Goal: Task Accomplishment & Management: Complete application form

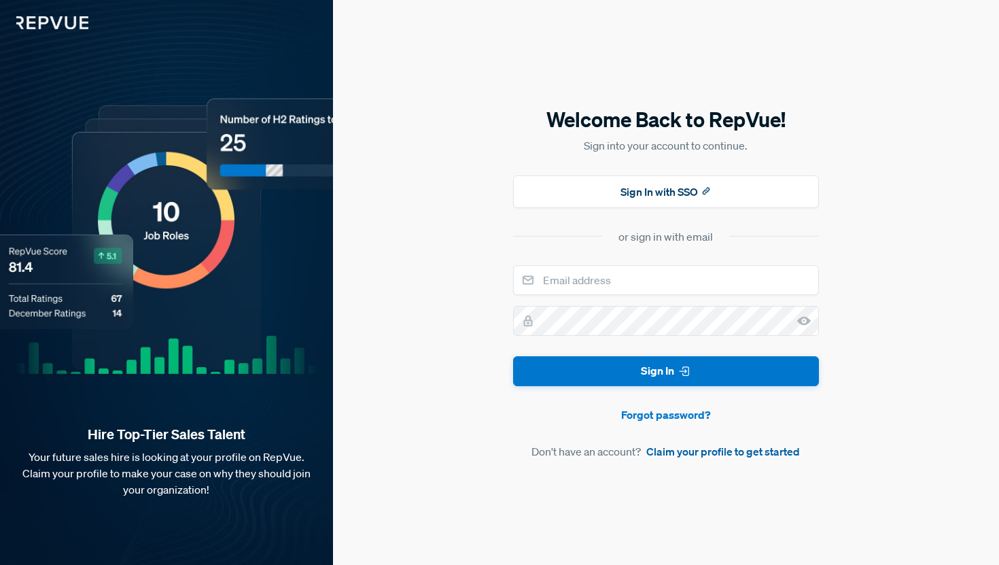
click at [695, 455] on link "Claim your profile to get started" at bounding box center [723, 451] width 154 height 16
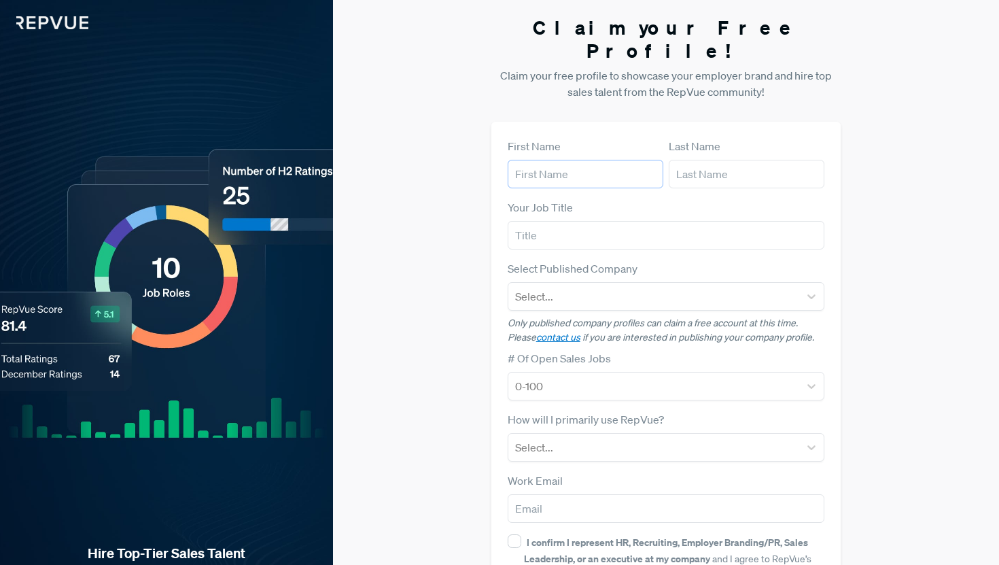
click at [617, 160] on input "text" at bounding box center [586, 174] width 156 height 29
type input "[PERSON_NAME]"
type input "Attwell"
type input "Chief of Staff"
click at [615, 285] on div "Select..." at bounding box center [653, 296] width 291 height 24
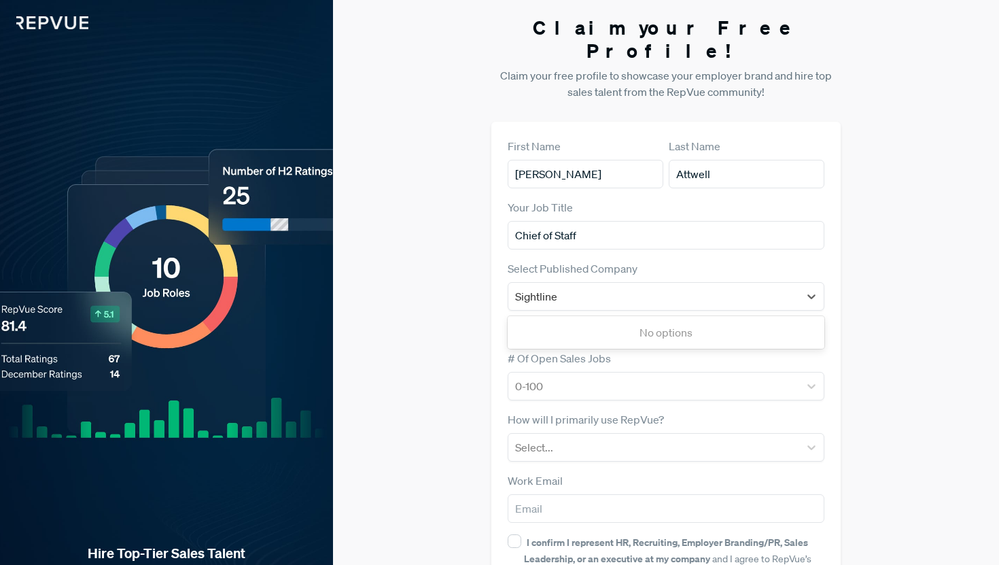
type input "Sightline"
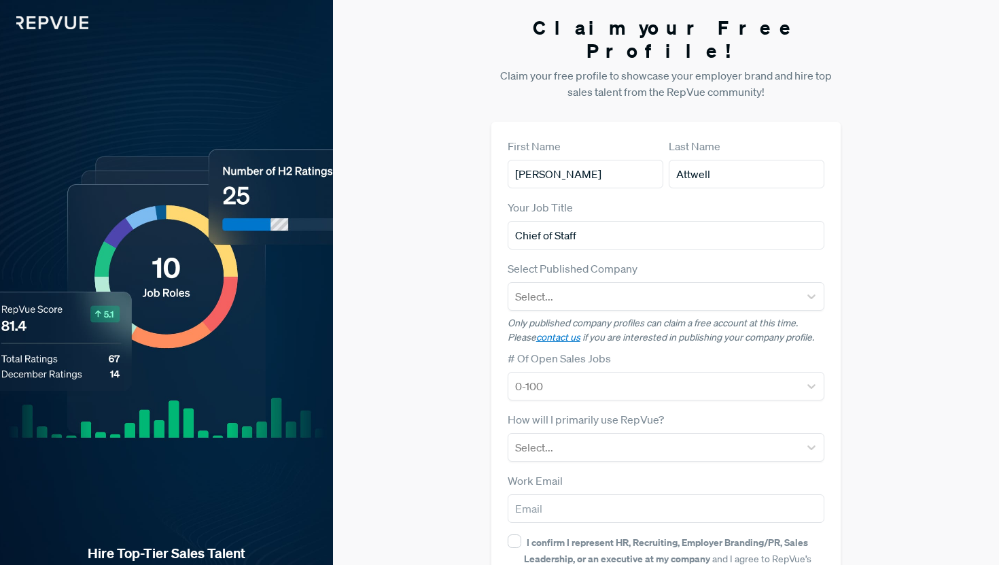
click at [465, 328] on div "Claim your Free Profile! Claim your free profile to showcase your employer bran…" at bounding box center [666, 342] width 666 height 684
click at [578, 287] on div at bounding box center [654, 296] width 278 height 19
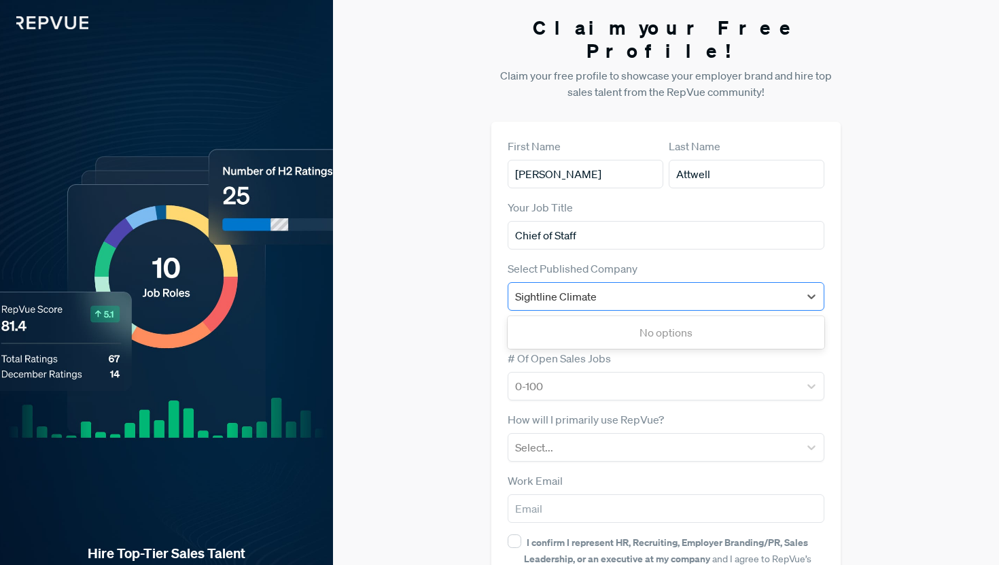
type input "Sightline Climate"
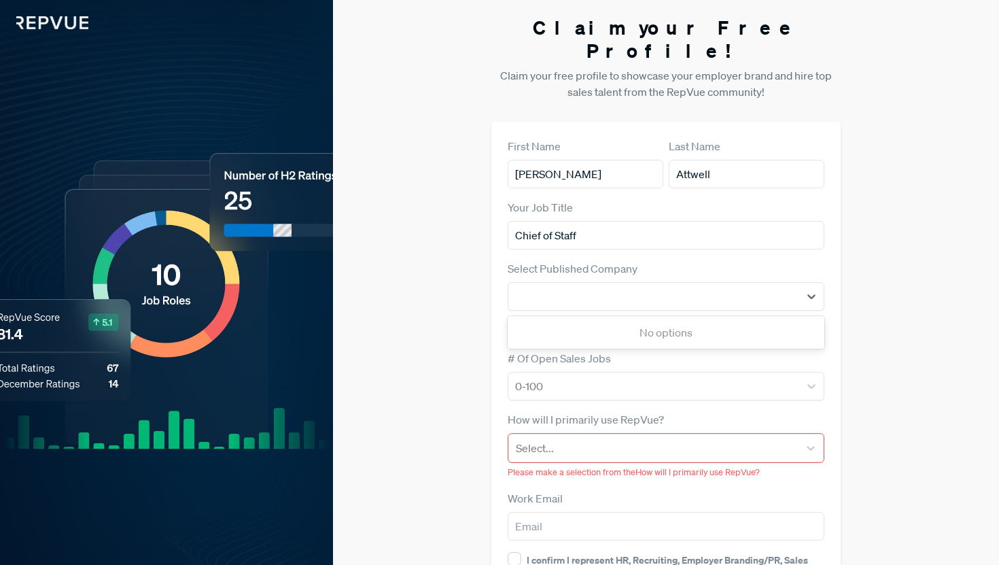
click at [870, 338] on div "Claim your Free Profile! Claim your free profile to showcase your employer bran…" at bounding box center [666, 350] width 666 height 701
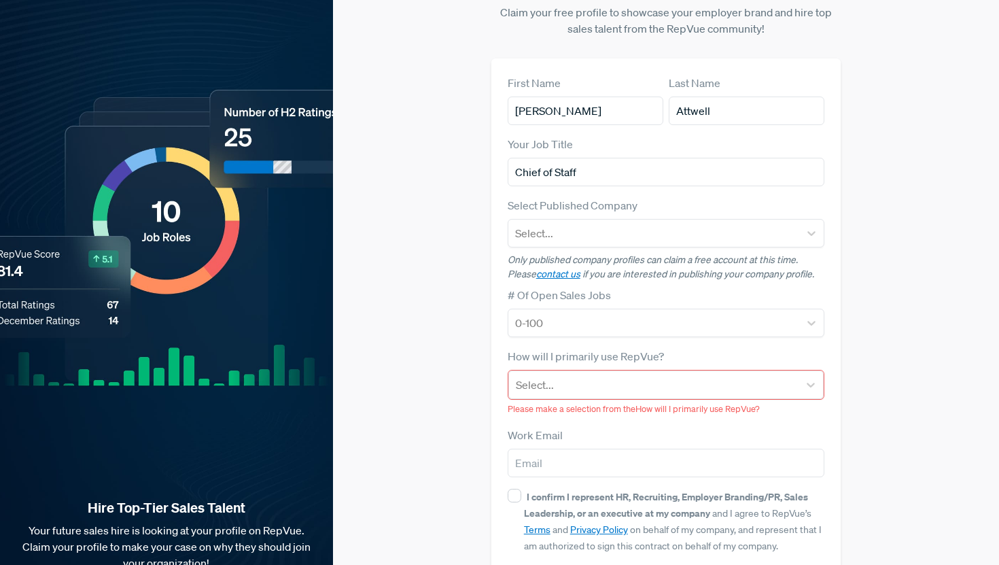
scroll to position [69, 0]
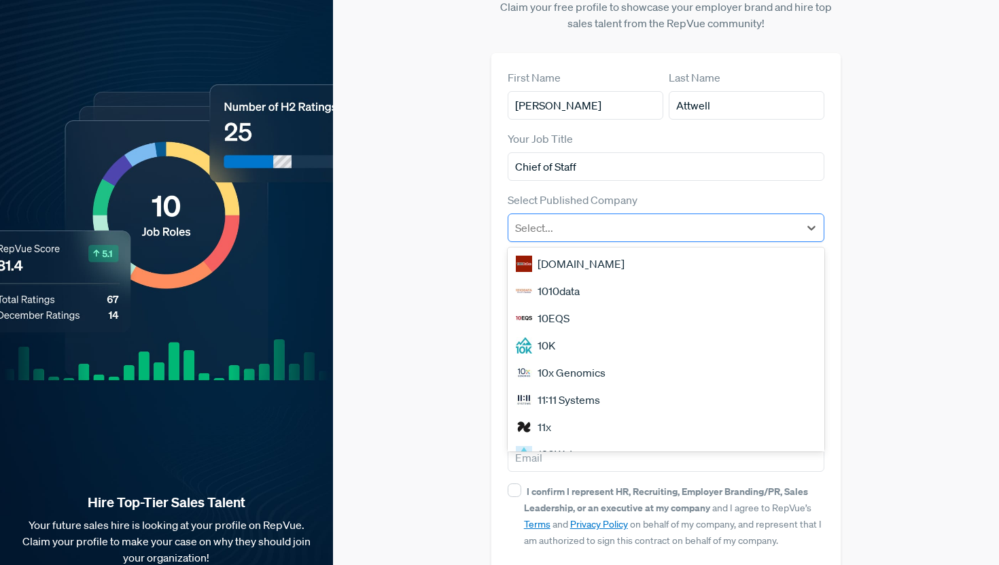
click at [685, 218] on div at bounding box center [654, 227] width 278 height 19
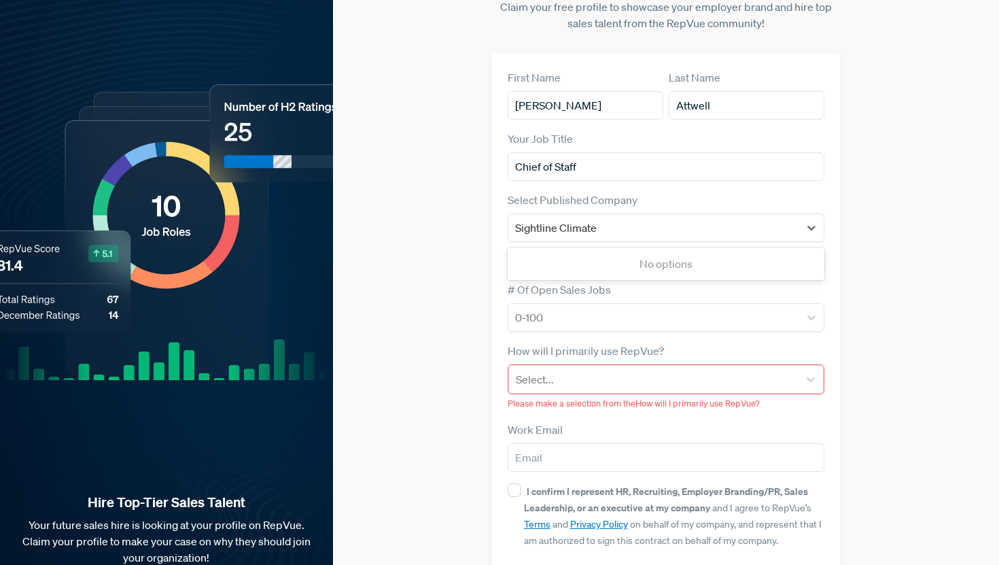
type input "Sightline Climate"
click at [883, 275] on div "Claim your Free Profile! Claim your free profile to showcase your employer bran…" at bounding box center [666, 281] width 666 height 701
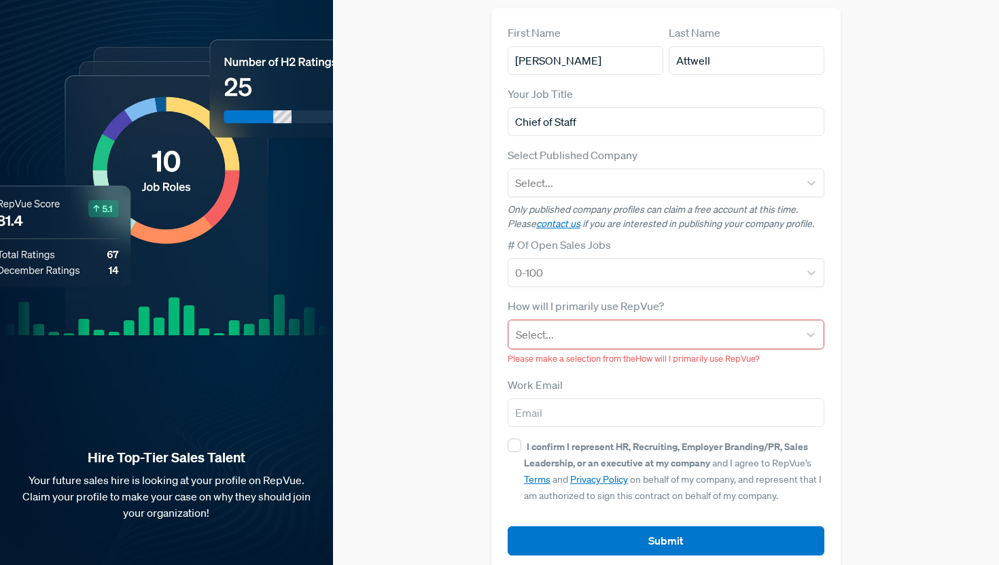
scroll to position [0, 0]
